Goal: Task Accomplishment & Management: Manage account settings

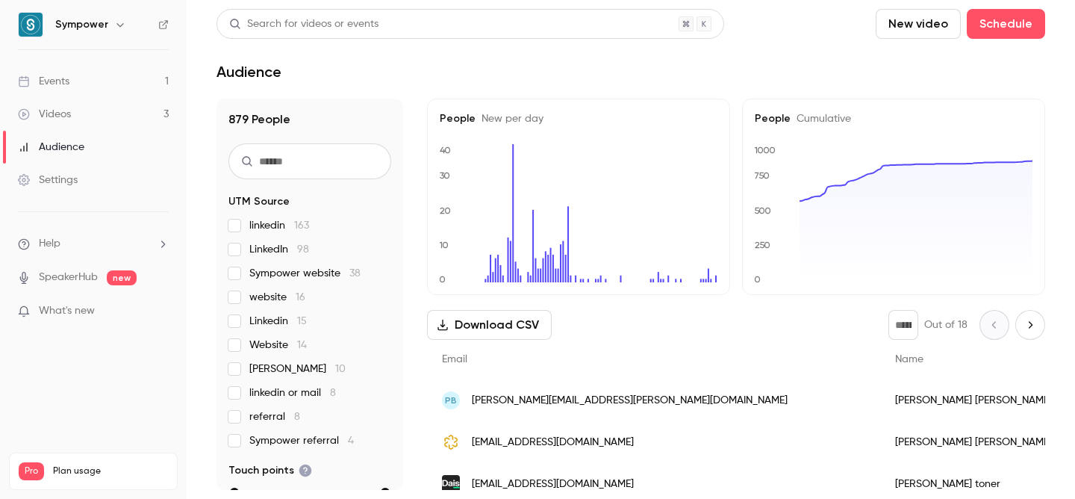
click at [90, 78] on link "Events 1" at bounding box center [93, 81] width 187 height 33
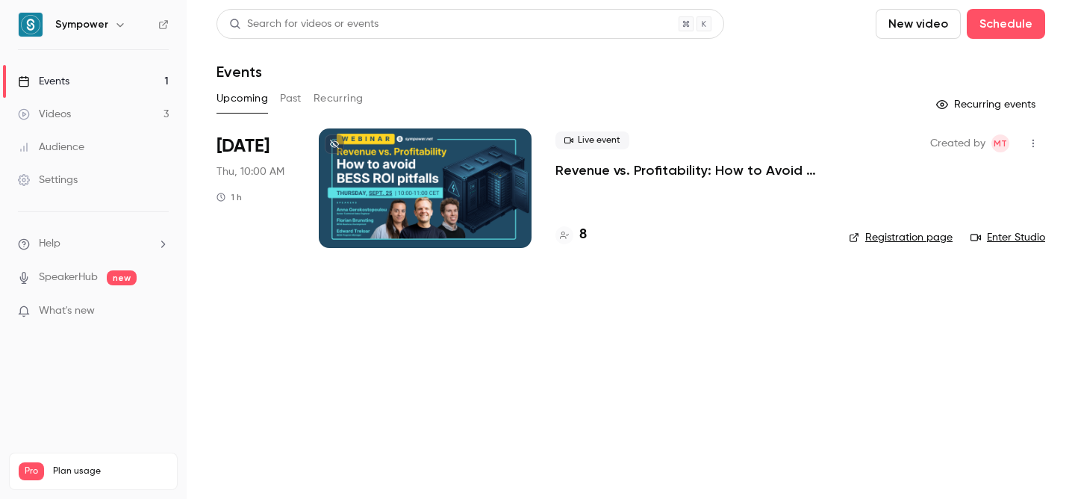
click at [590, 171] on p "Revenue vs. Profitability: How to Avoid [PERSON_NAME] ROI Pitfalls" at bounding box center [689, 170] width 269 height 18
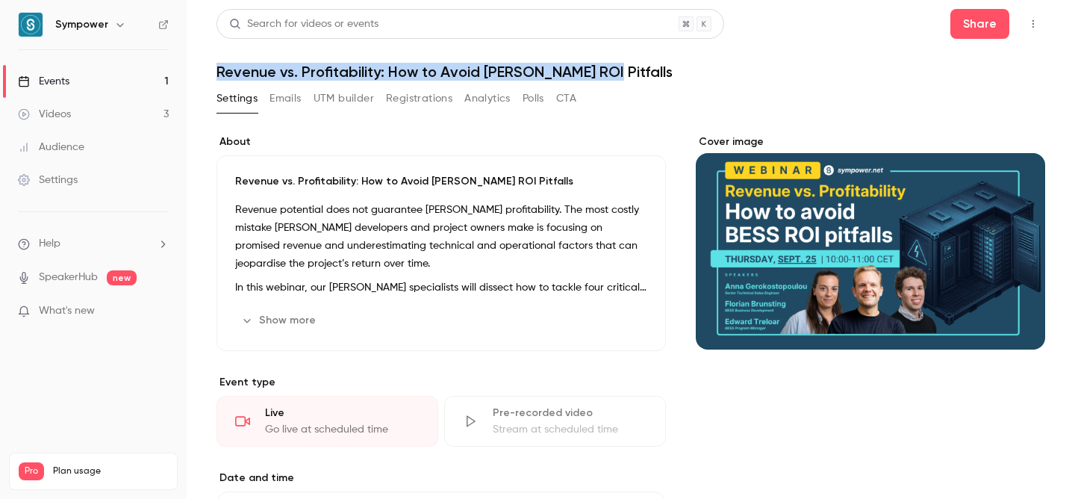
drag, startPoint x: 218, startPoint y: 70, endPoint x: 594, endPoint y: 74, distance: 376.2
click at [594, 74] on h1 "Revenue vs. Profitability: How to Avoid [PERSON_NAME] ROI Pitfalls" at bounding box center [630, 72] width 828 height 18
copy h1 "Revenue vs. Profitability: How to Avoid [PERSON_NAME] ROI Pitfalls"
click at [420, 98] on button "Registrations" at bounding box center [419, 99] width 66 height 24
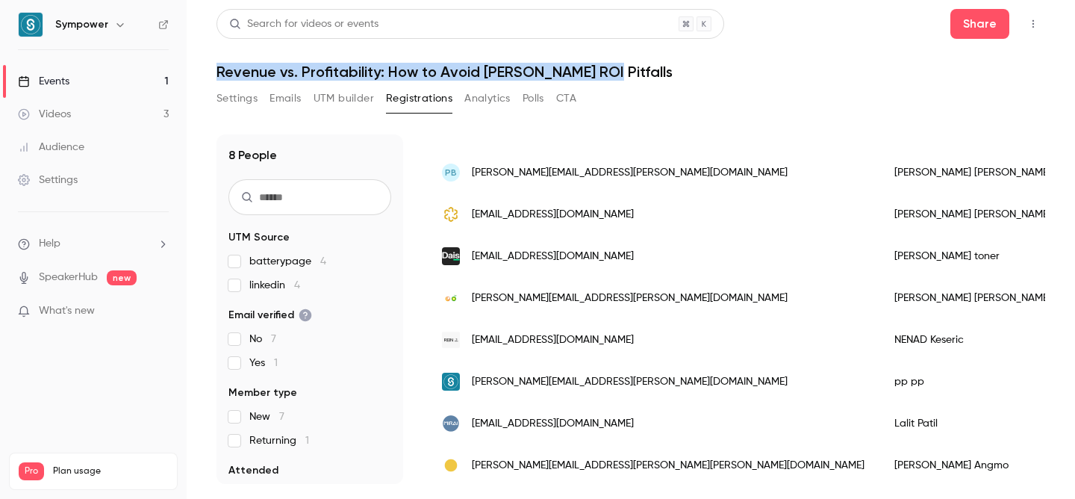
scroll to position [128, 0]
